Goal: Transaction & Acquisition: Obtain resource

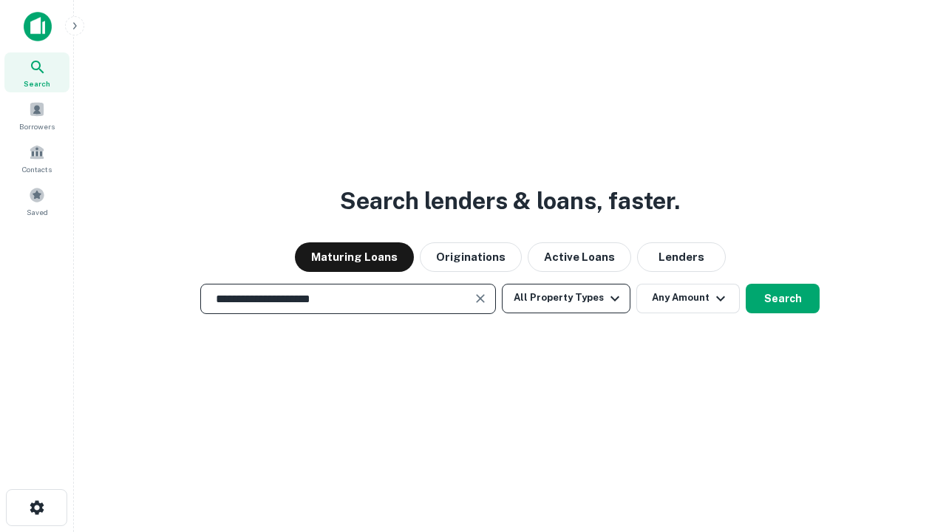
type input "**********"
click at [566, 298] on button "All Property Types" at bounding box center [566, 299] width 129 height 30
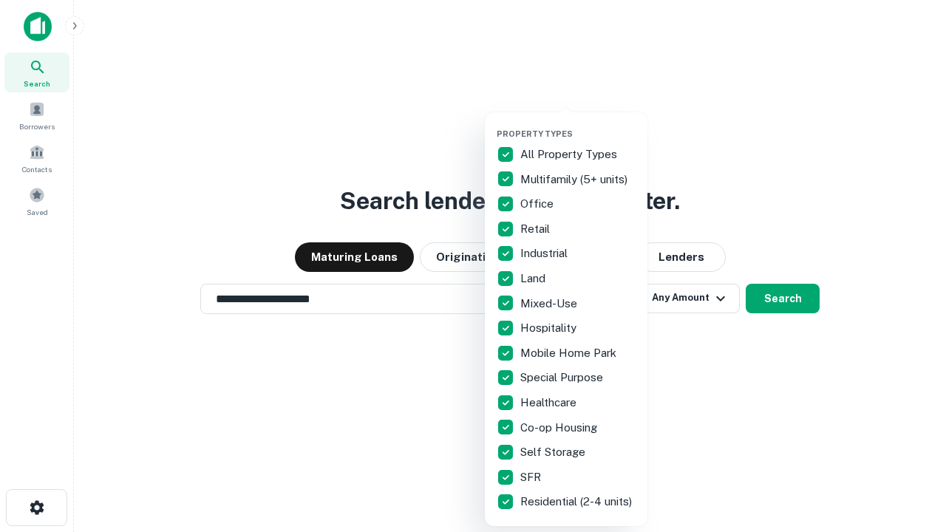
click at [578, 124] on button "button" at bounding box center [577, 124] width 163 height 1
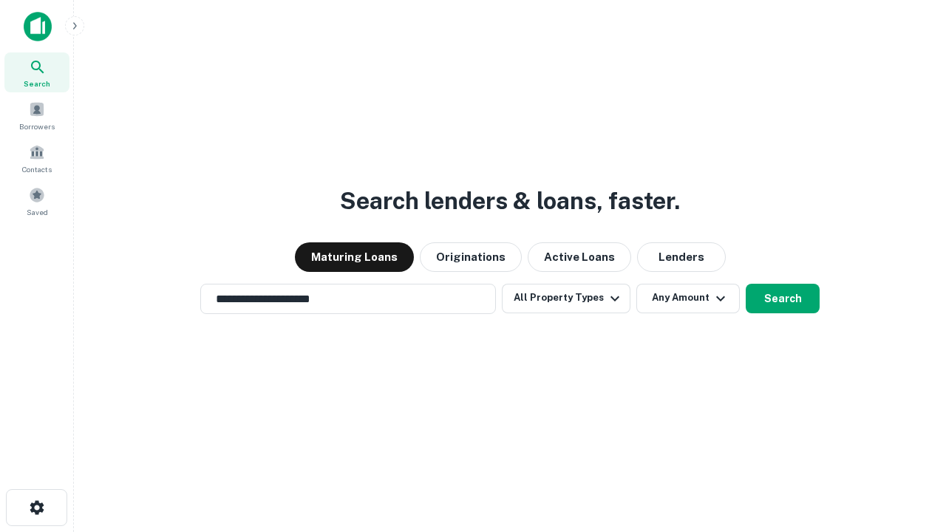
scroll to position [23, 0]
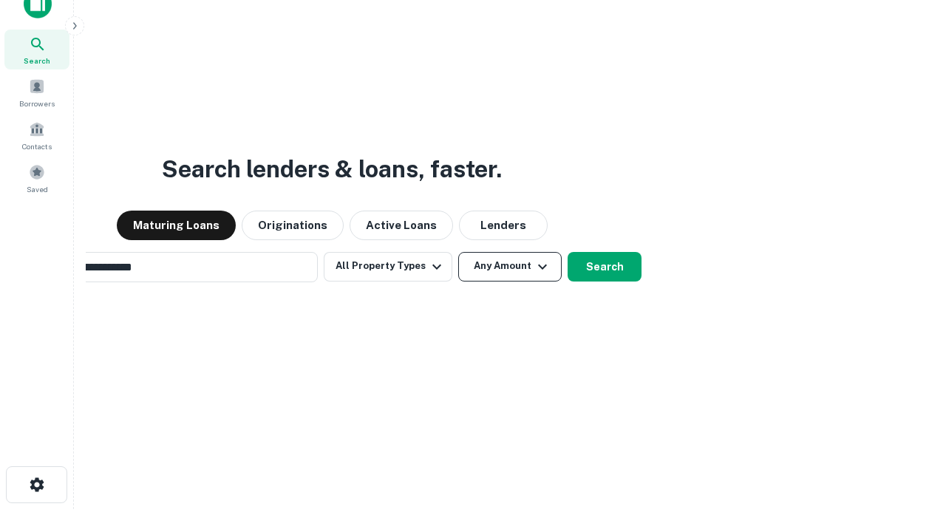
click at [458, 252] on button "Any Amount" at bounding box center [509, 267] width 103 height 30
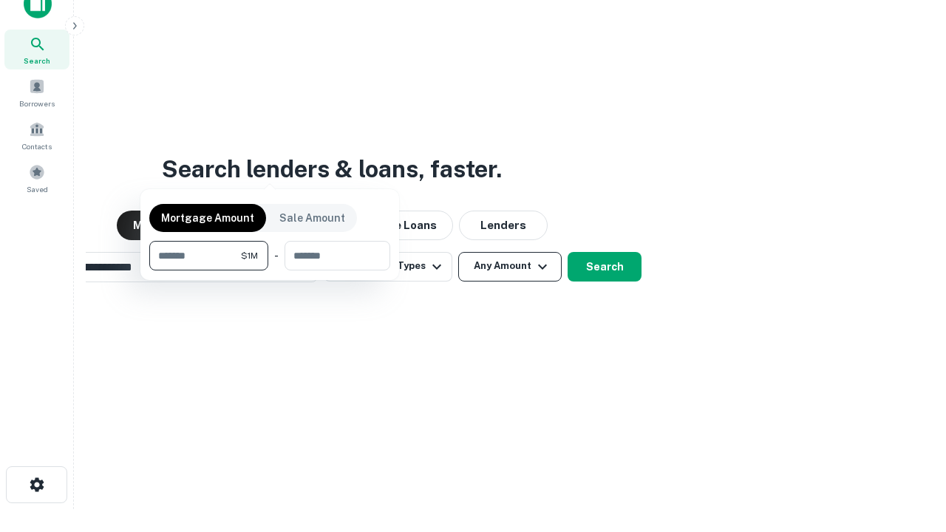
scroll to position [24, 0]
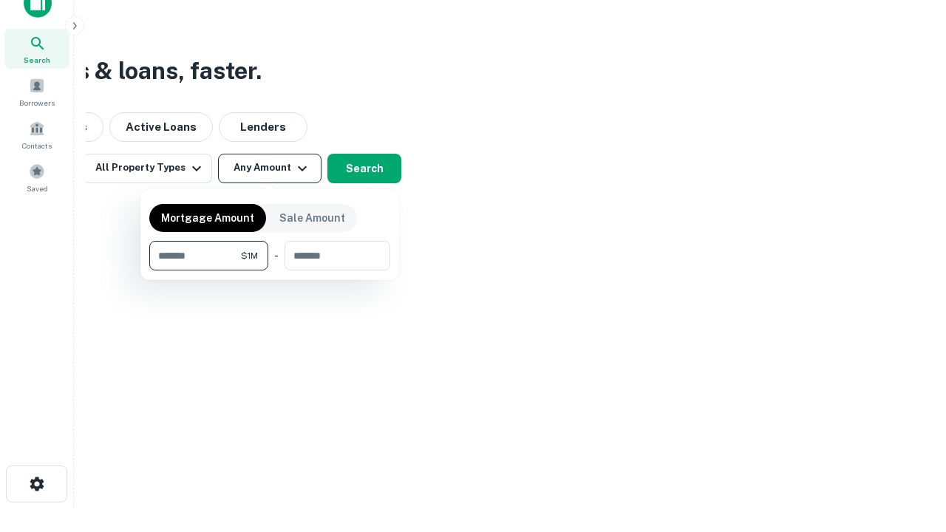
type input "*******"
click at [270, 270] on button "button" at bounding box center [269, 270] width 241 height 1
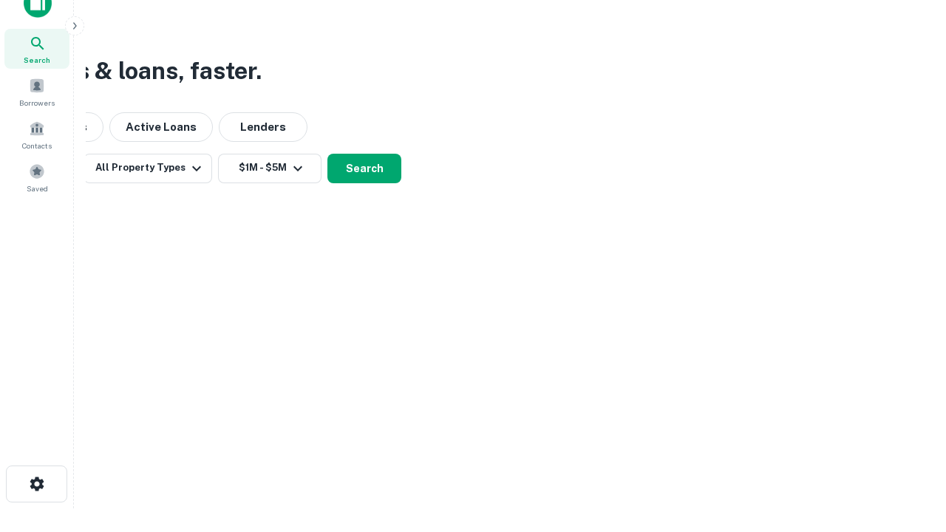
scroll to position [23, 0]
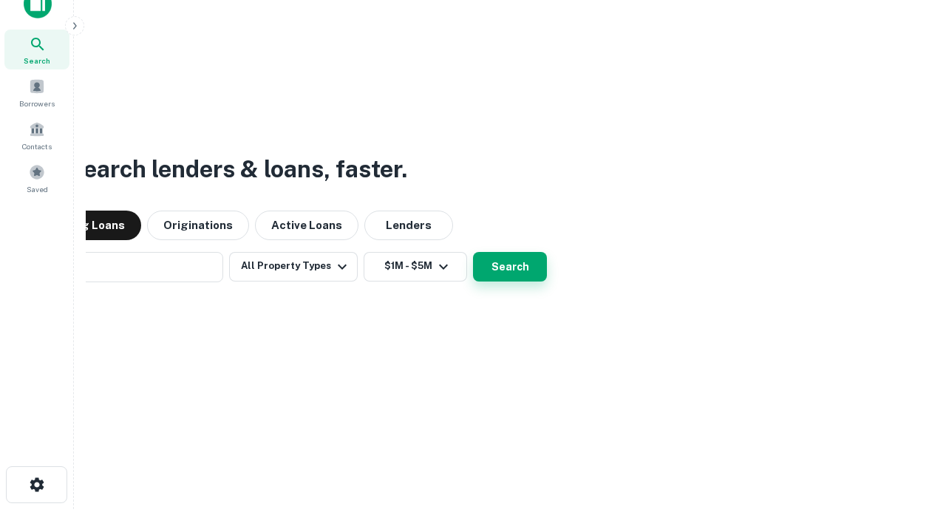
click at [473, 252] on button "Search" at bounding box center [510, 267] width 74 height 30
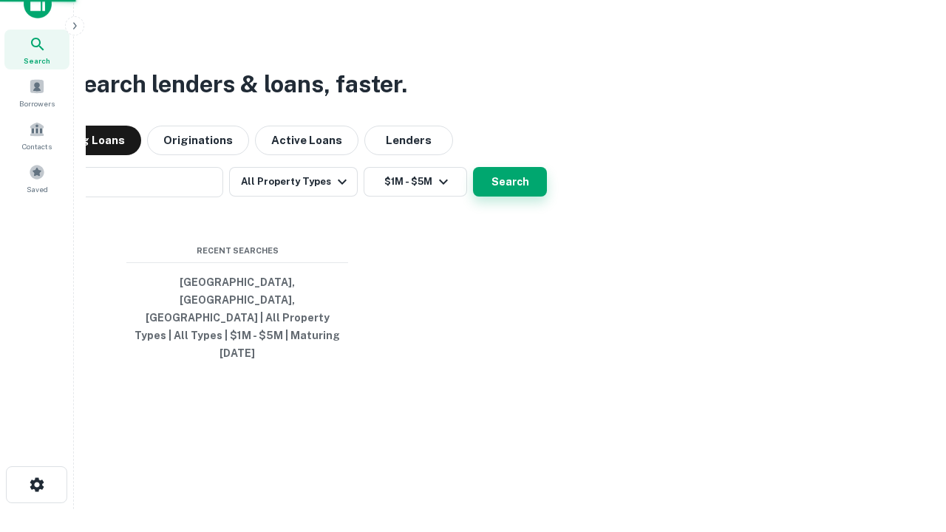
scroll to position [24, 0]
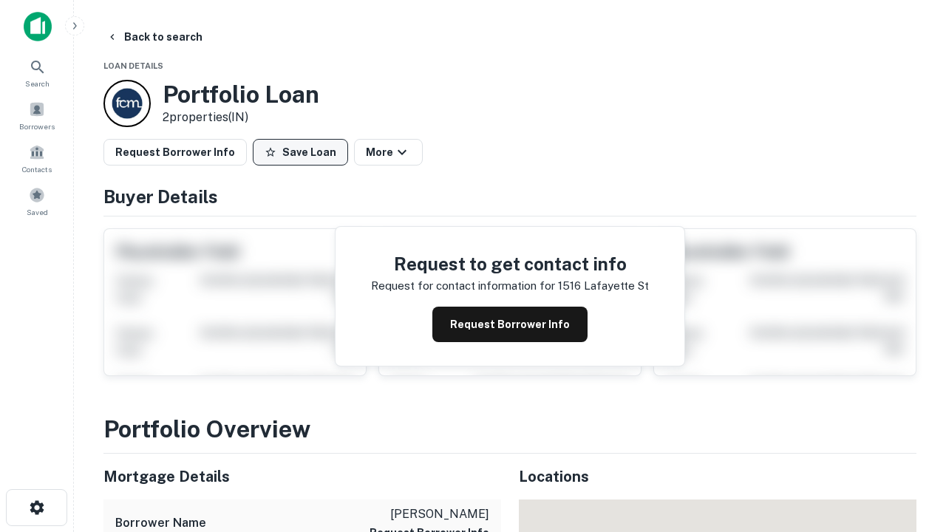
click at [300, 152] on button "Save Loan" at bounding box center [300, 152] width 95 height 27
